Goal: Task Accomplishment & Management: Use online tool/utility

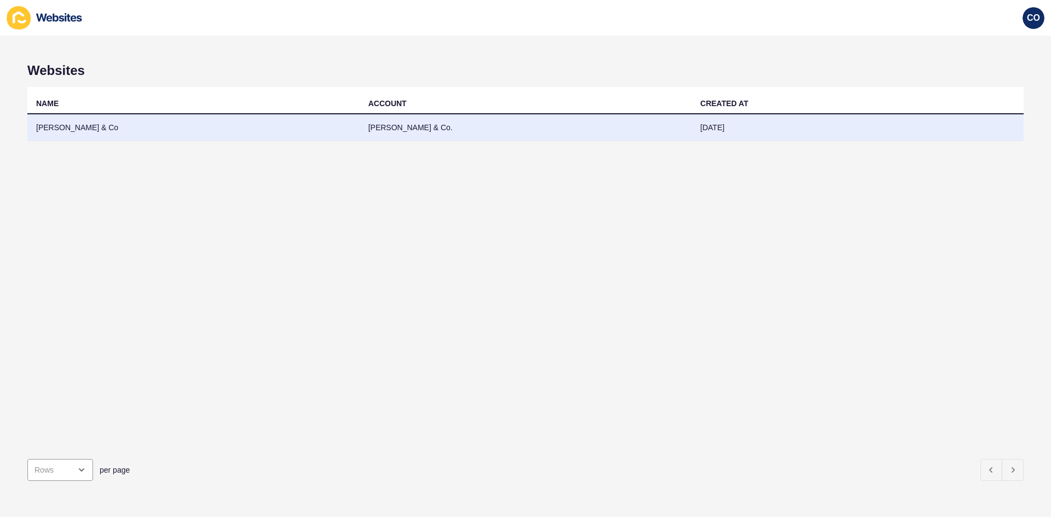
click at [79, 120] on td "[PERSON_NAME] & Co" at bounding box center [193, 127] width 332 height 27
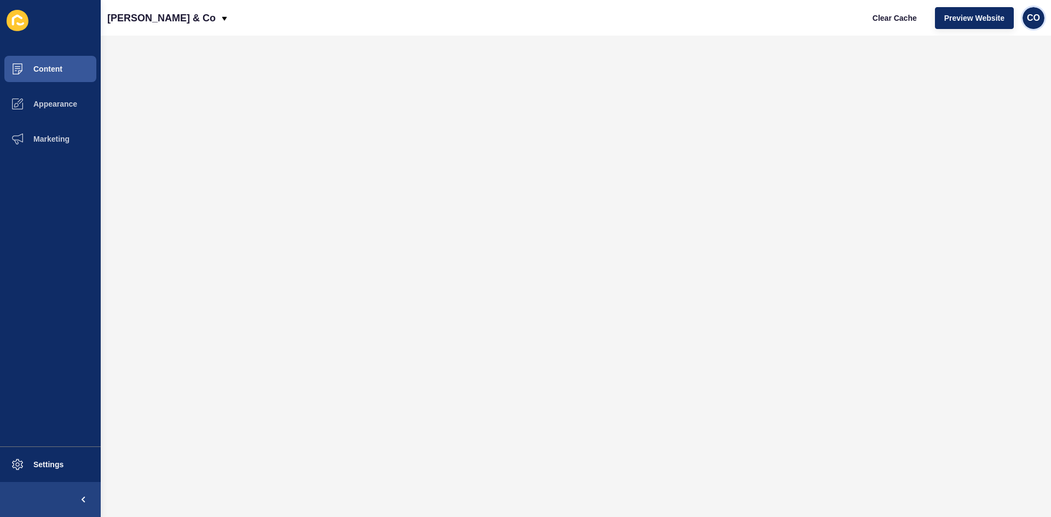
click at [1039, 20] on span "CO" at bounding box center [1033, 18] width 13 height 11
click at [990, 95] on link "Logout" at bounding box center [1007, 91] width 80 height 24
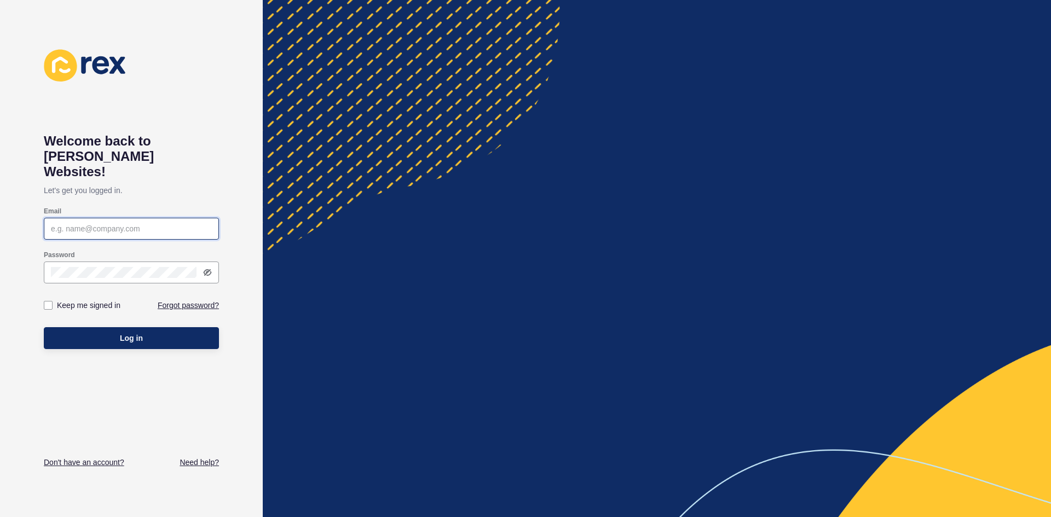
type input "[EMAIL_ADDRESS][PERSON_NAME][DOMAIN_NAME]"
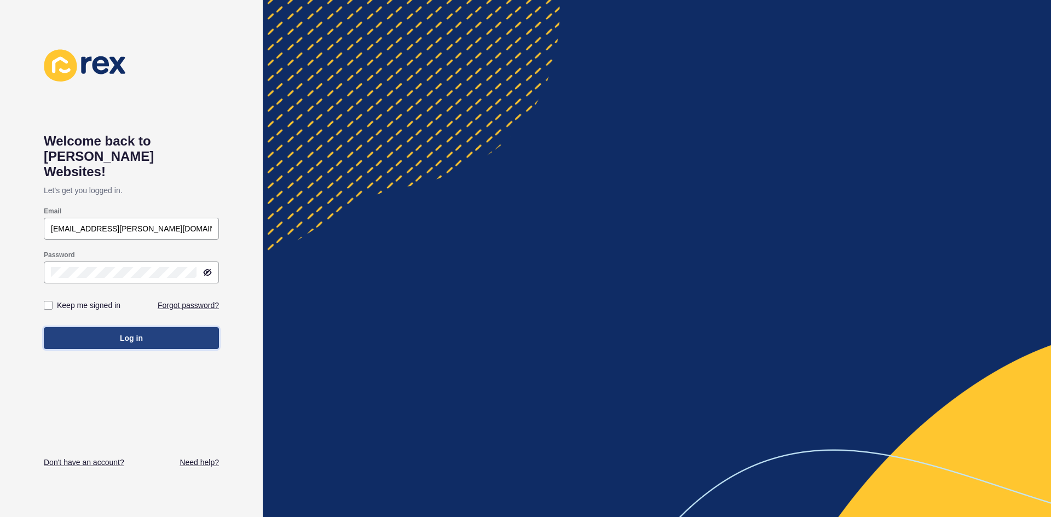
click at [180, 327] on button "Log in" at bounding box center [131, 338] width 175 height 22
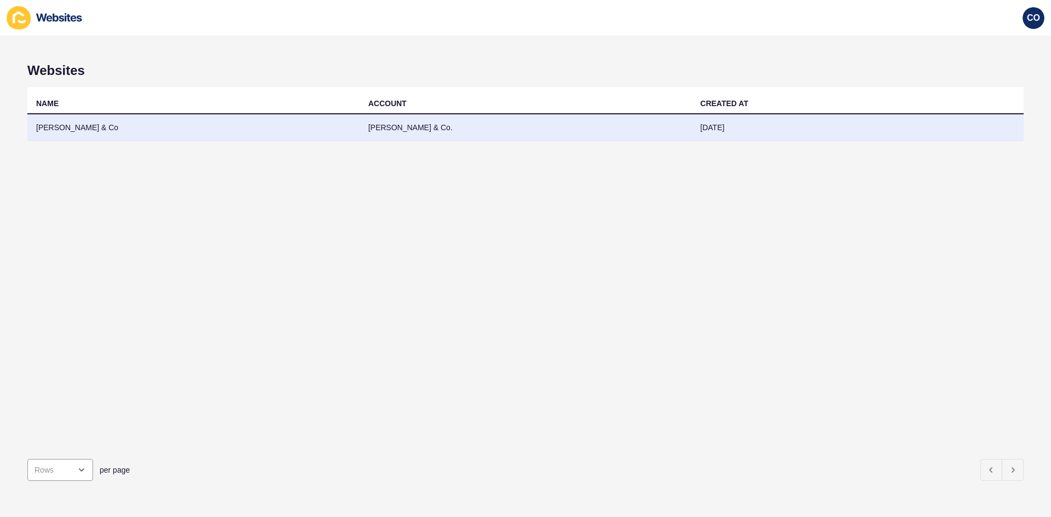
click at [64, 128] on td "[PERSON_NAME] & Co" at bounding box center [193, 127] width 332 height 27
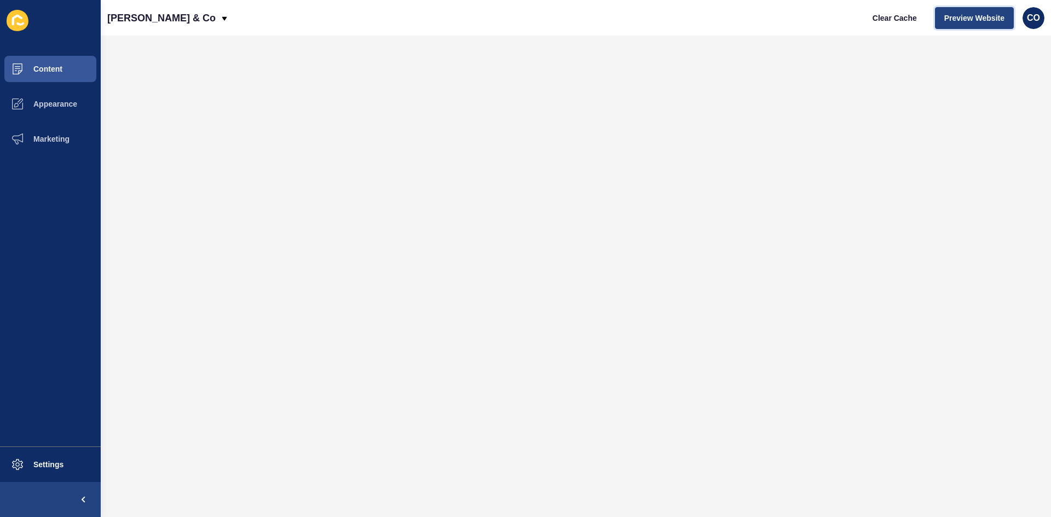
click at [959, 18] on span "Preview Website" at bounding box center [974, 18] width 60 height 11
